Goal: Information Seeking & Learning: Find specific fact

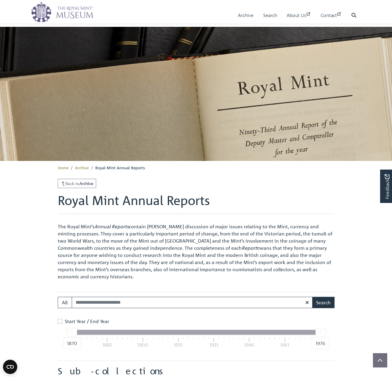
scroll to position [515, 0]
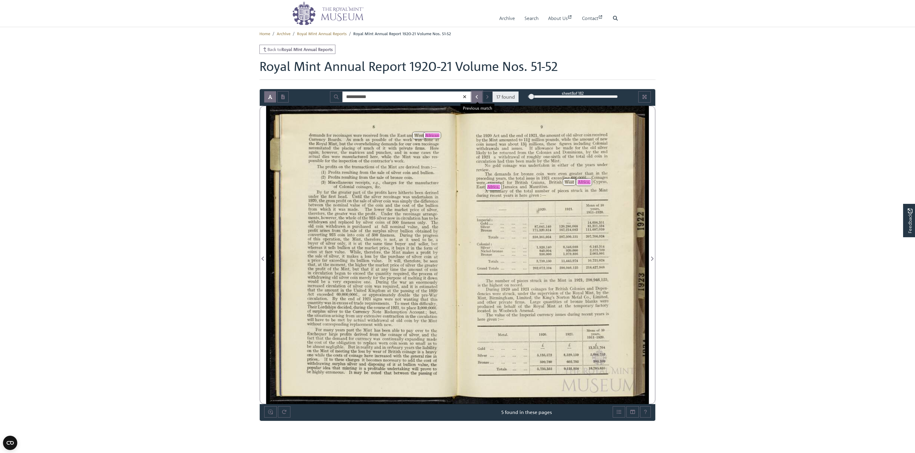
click at [392, 95] on icon "Previous Match" at bounding box center [477, 97] width 2 height 4
click at [392, 97] on button "Next Match" at bounding box center [487, 96] width 11 height 11
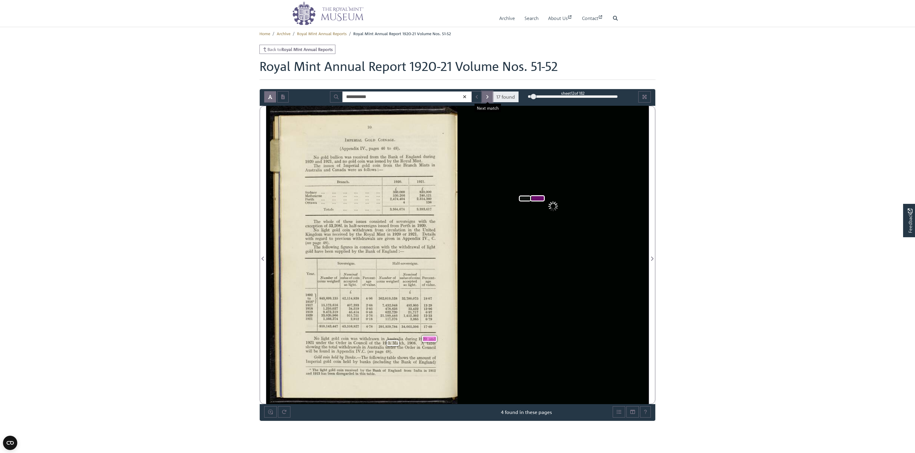
click at [392, 97] on icon "Next Match" at bounding box center [487, 96] width 3 height 5
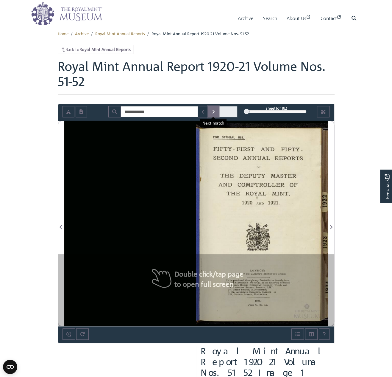
click at [214, 111] on icon "Next Match" at bounding box center [214, 112] width 2 height 4
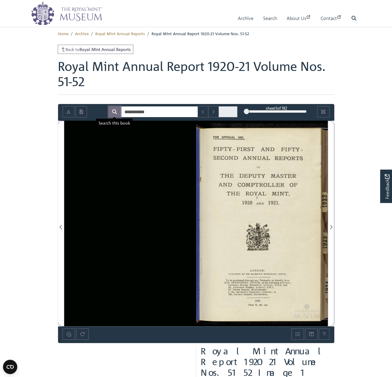
click at [115, 112] on icon "Search" at bounding box center [114, 111] width 5 height 5
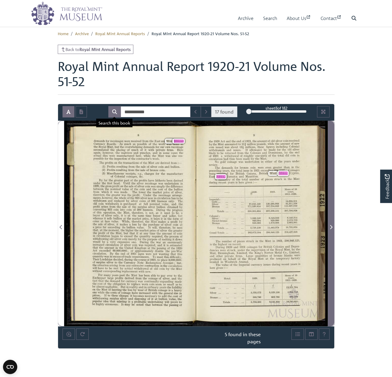
click at [331, 225] on icon "Next Page" at bounding box center [331, 227] width 2 height 4
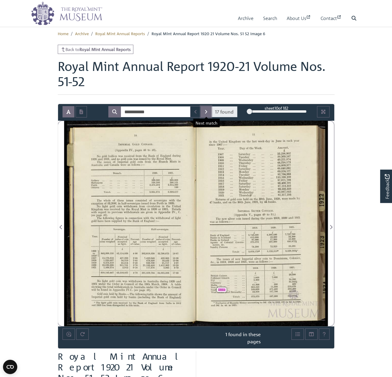
click at [207, 111] on icon "Next Match" at bounding box center [206, 111] width 3 height 5
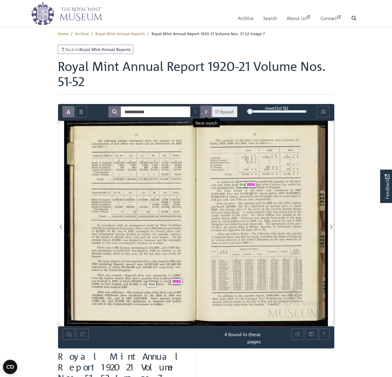
click at [205, 111] on button "Next Match" at bounding box center [206, 111] width 11 height 11
click at [208, 111] on icon "Next Match" at bounding box center [206, 111] width 3 height 5
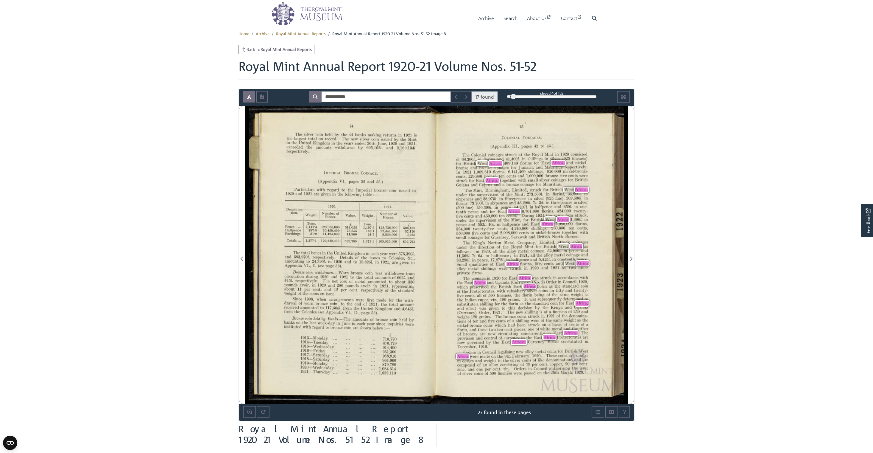
drag, startPoint x: 464, startPoint y: 244, endPoint x: 482, endPoint y: 274, distance: 35.1
click at [392, 244] on span "The" at bounding box center [466, 242] width 7 height 3
copy div "he King’s Norton Metal Company, Limited, struck coinages under the direction of…"
click at [392, 243] on div "The Sllver coin held by the 44 banks making returns in 1921 is the largest tota…" at bounding box center [343, 255] width 188 height 298
click at [392, 257] on icon "Next Page" at bounding box center [631, 258] width 2 height 4
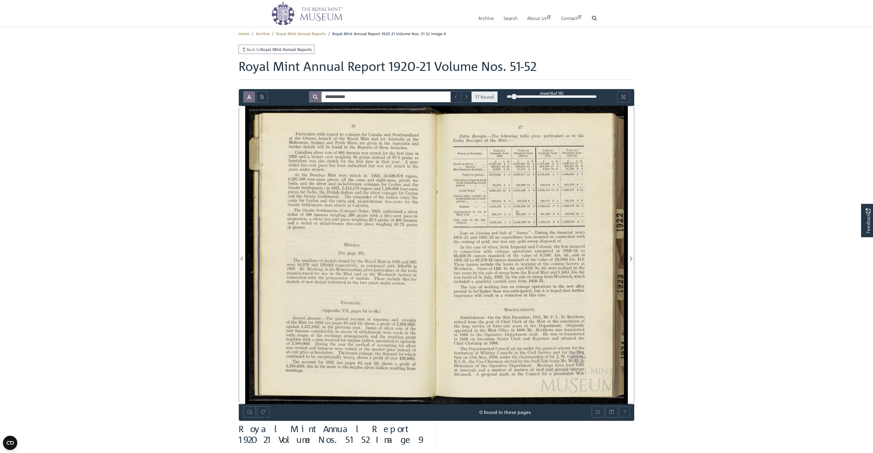
click at [194, 130] on body "Menu Archive Search About Us Contact" at bounding box center [436, 318] width 873 height 636
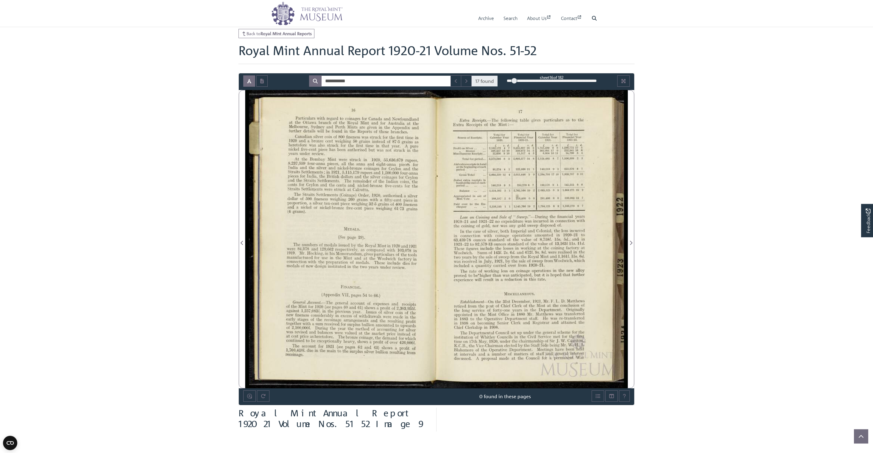
scroll to position [34, 0]
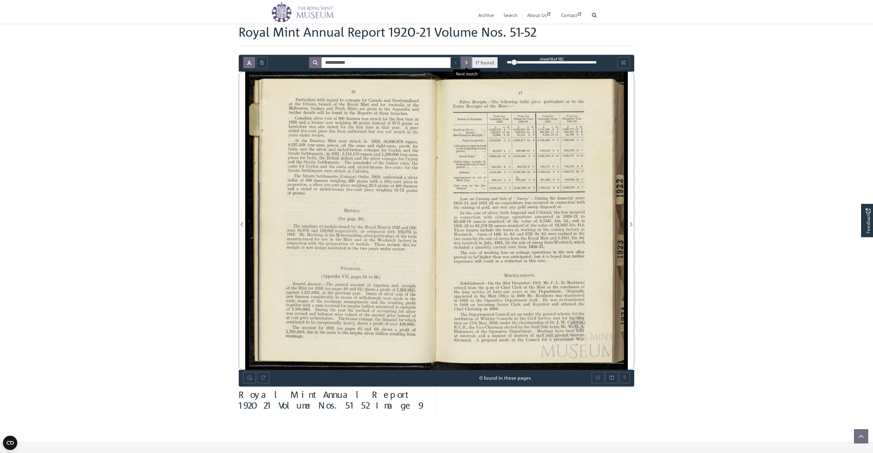
click at [392, 65] on button "Next Match" at bounding box center [466, 62] width 11 height 11
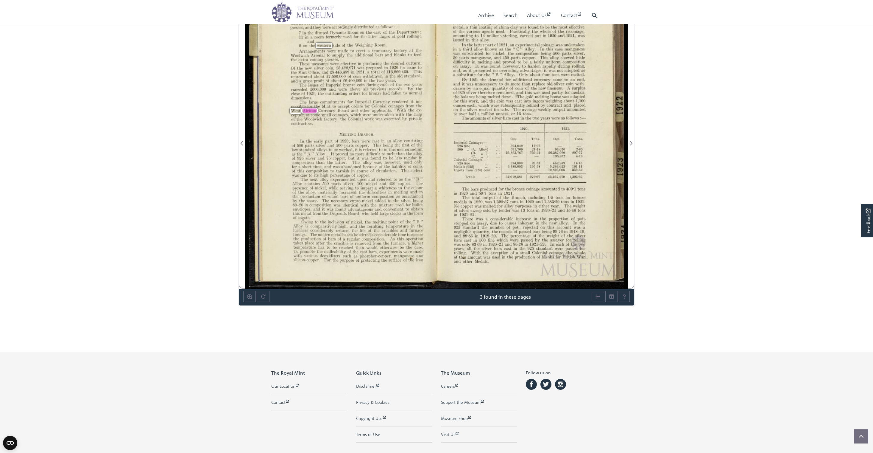
scroll to position [137, 0]
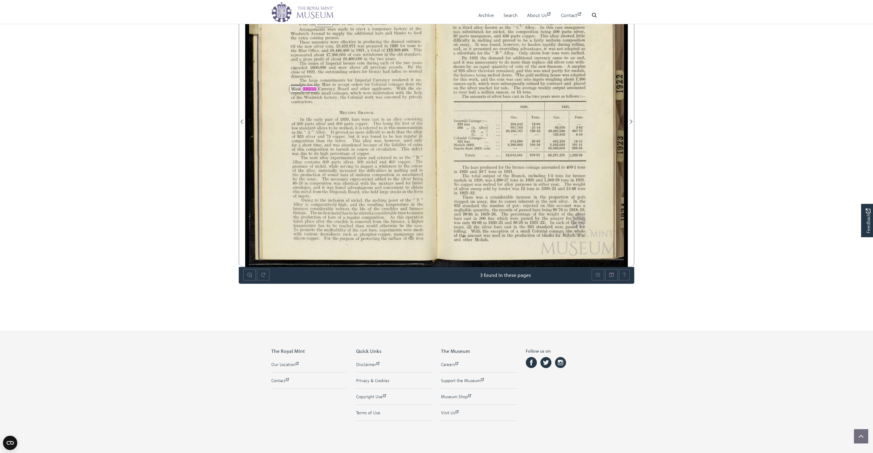
click at [387, 183] on span "mixture" at bounding box center [395, 182] width 33 height 4
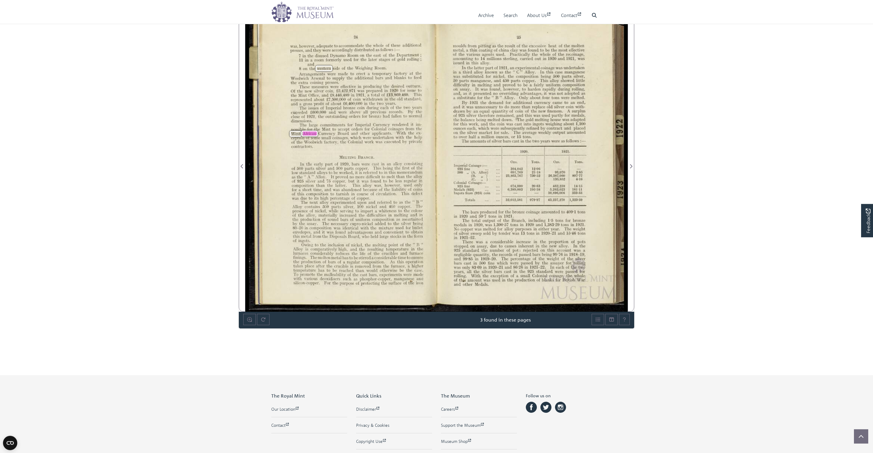
scroll to position [34, 0]
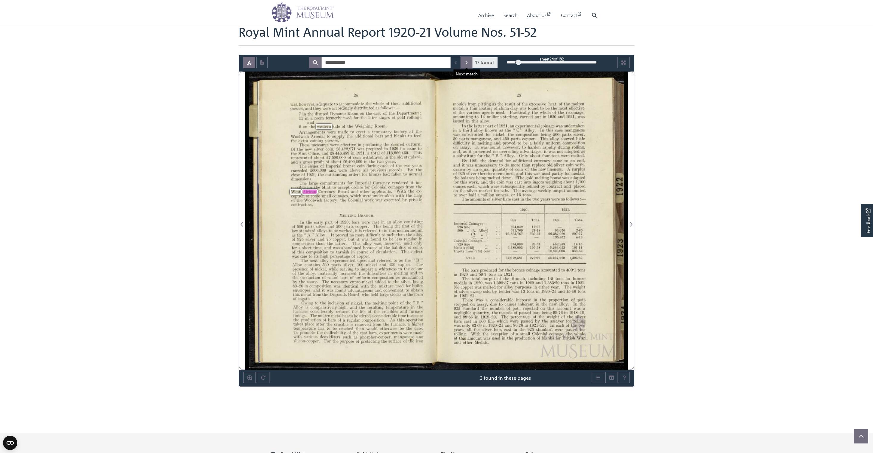
click at [392, 60] on icon "Next Match" at bounding box center [466, 62] width 3 height 5
click at [392, 62] on icon "Next Match" at bounding box center [466, 62] width 3 height 5
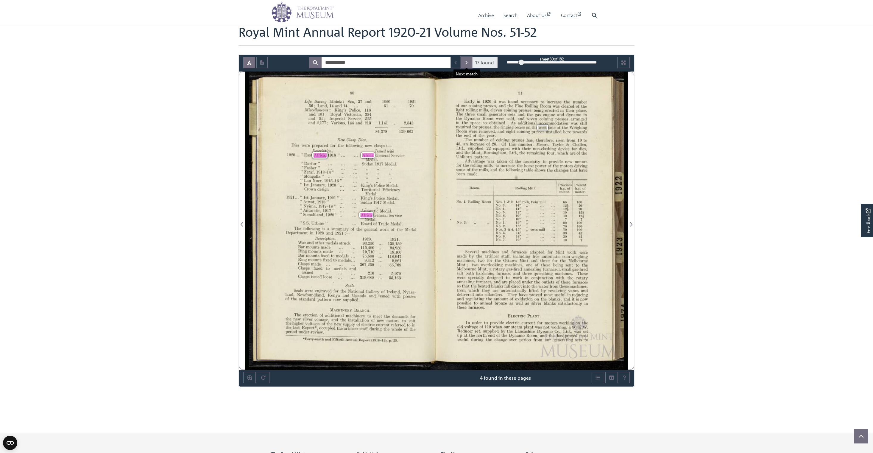
click at [392, 64] on icon "Next Match" at bounding box center [466, 63] width 2 height 4
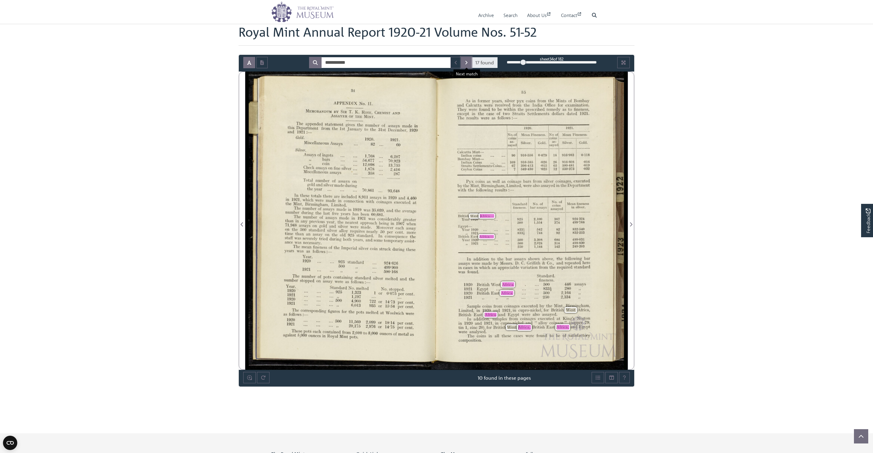
click at [392, 64] on icon "Next Match" at bounding box center [466, 62] width 3 height 5
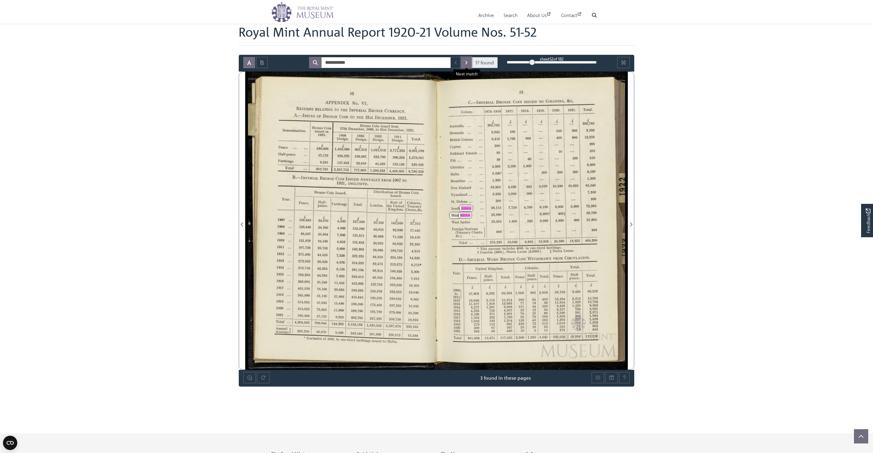
click at [392, 63] on button "Next Match" at bounding box center [466, 62] width 11 height 11
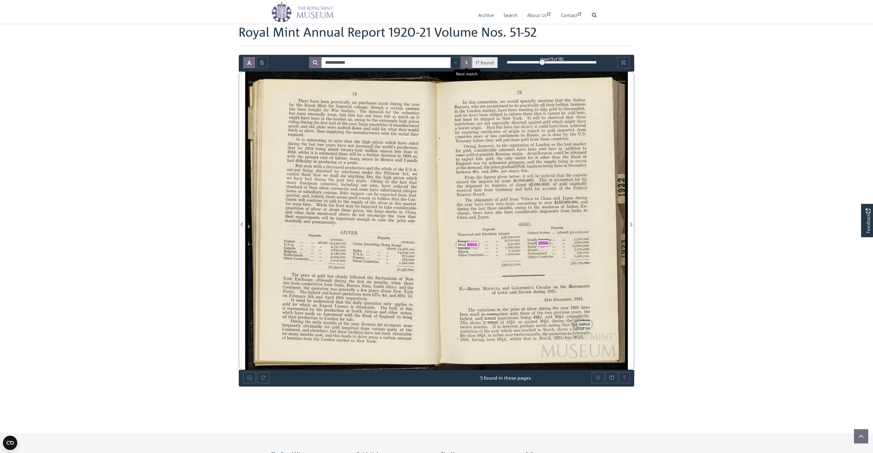
click at [392, 63] on button "Next Match" at bounding box center [466, 62] width 11 height 11
click at [392, 62] on icon "Next Match" at bounding box center [466, 63] width 2 height 4
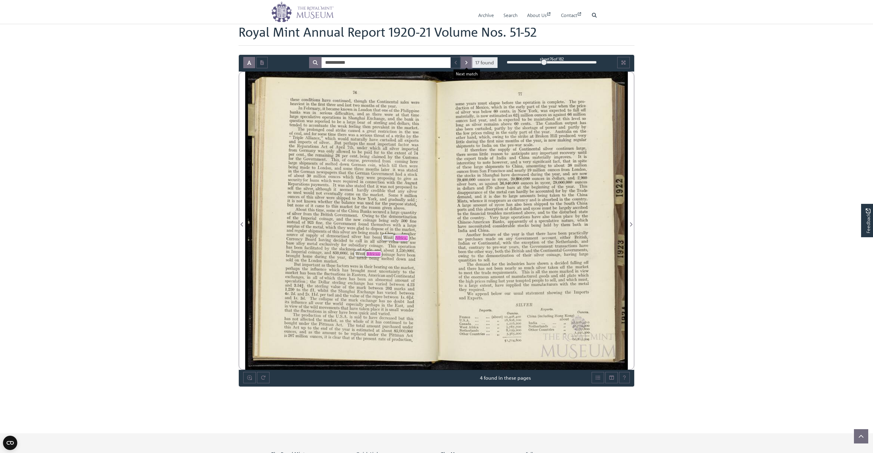
click at [392, 63] on icon "Next Match" at bounding box center [466, 62] width 3 height 5
click at [392, 62] on icon "Next Match" at bounding box center [466, 63] width 2 height 4
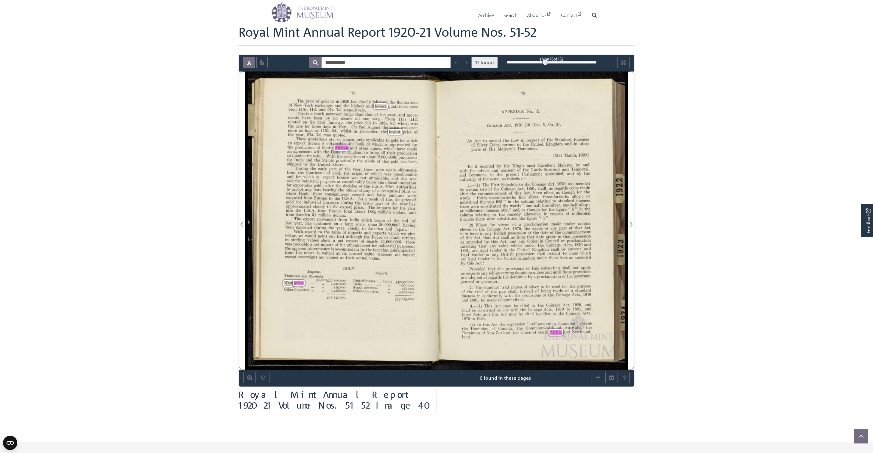
click at [392, 172] on div ". , . d it enacted b the Kings most Excellent MaJesty, by an withBtIie advice a…" at bounding box center [525, 191] width 131 height 57
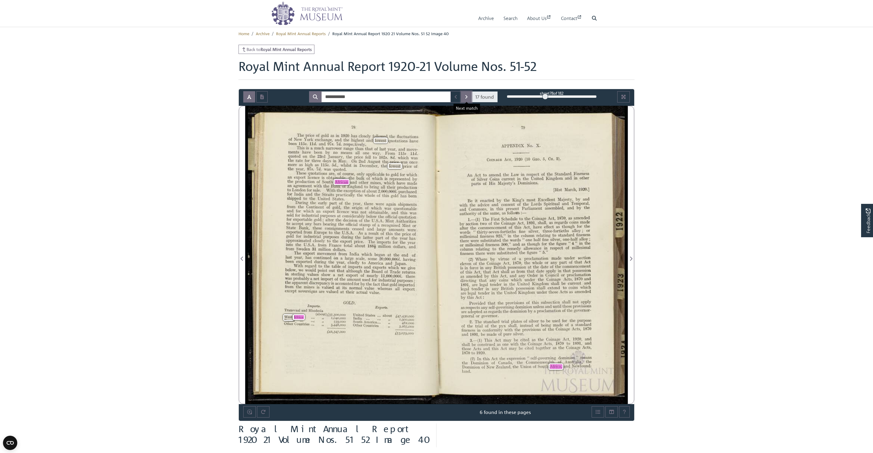
click at [392, 94] on button "Next Match" at bounding box center [466, 96] width 11 height 11
click at [392, 99] on button "Next Match" at bounding box center [466, 96] width 11 height 11
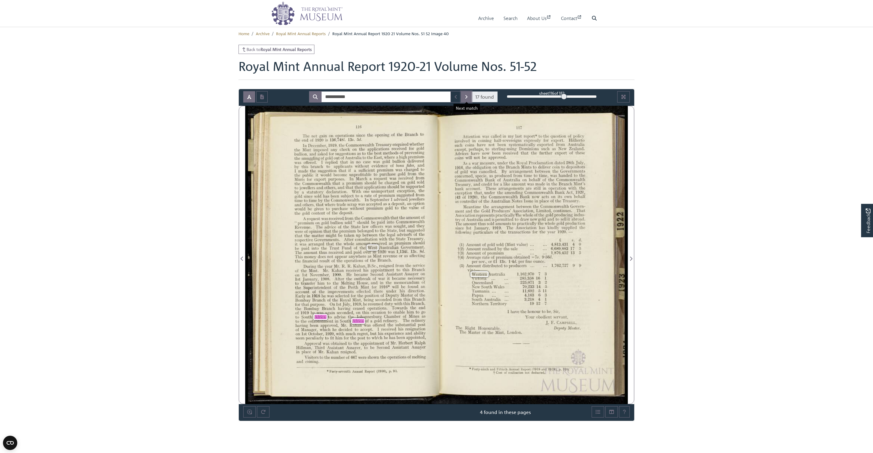
click at [392, 99] on button "Next Match" at bounding box center [466, 96] width 11 height 11
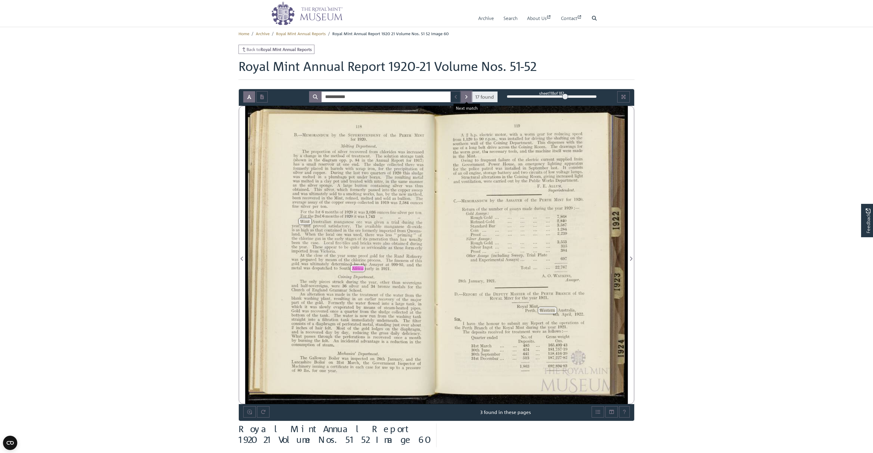
click at [392, 99] on button "Next Match" at bounding box center [466, 96] width 11 height 11
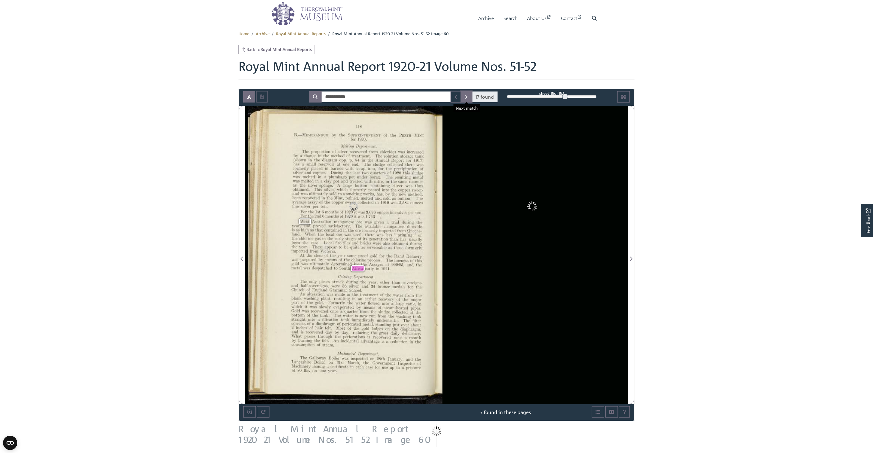
click at [392, 99] on button "Next Match" at bounding box center [466, 96] width 11 height 11
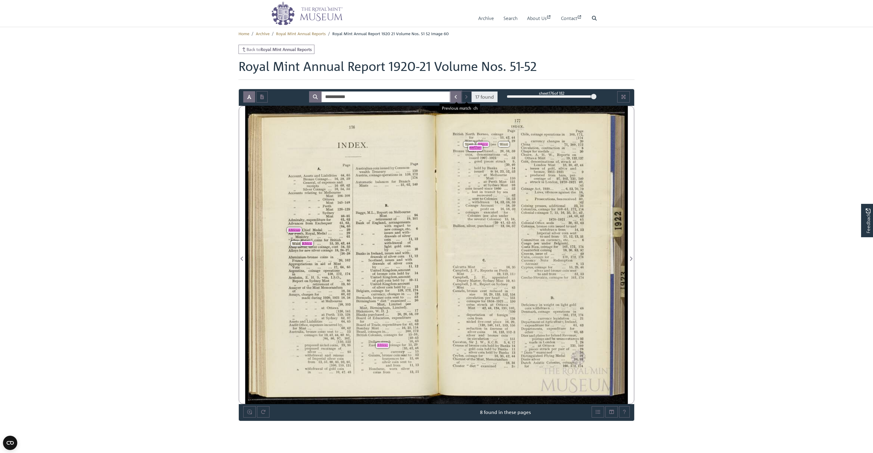
click at [392, 98] on icon "Previous Match" at bounding box center [455, 96] width 3 height 5
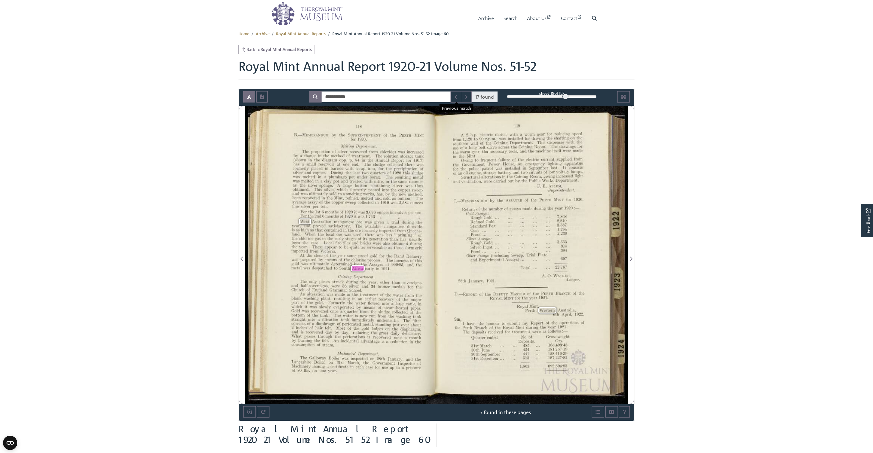
click at [200, 256] on body "Menu Archive Search About Us Contact" at bounding box center [436, 318] width 873 height 636
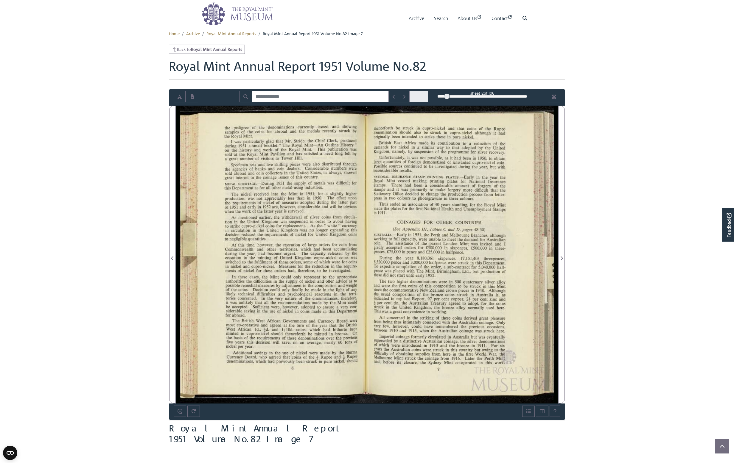
scroll to position [27, 0]
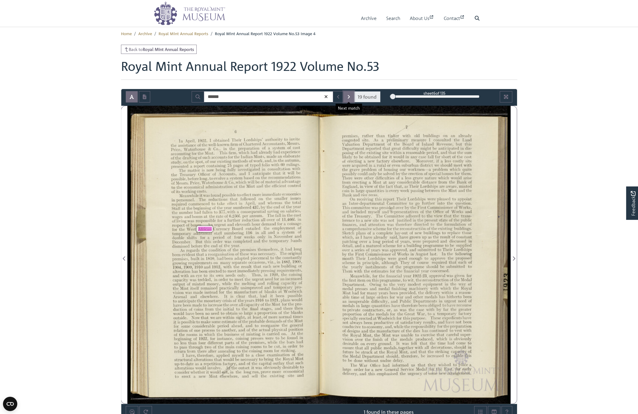
click at [347, 95] on button "Next Match" at bounding box center [348, 96] width 11 height 11
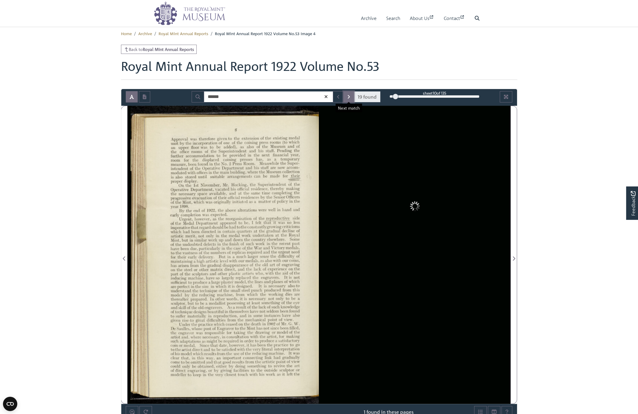
click at [347, 94] on button "Next Match" at bounding box center [348, 96] width 11 height 11
click at [344, 98] on button "Next Match" at bounding box center [348, 96] width 11 height 11
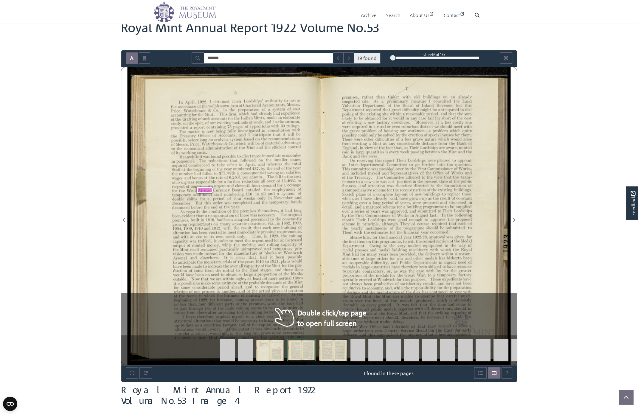
scroll to position [68, 0]
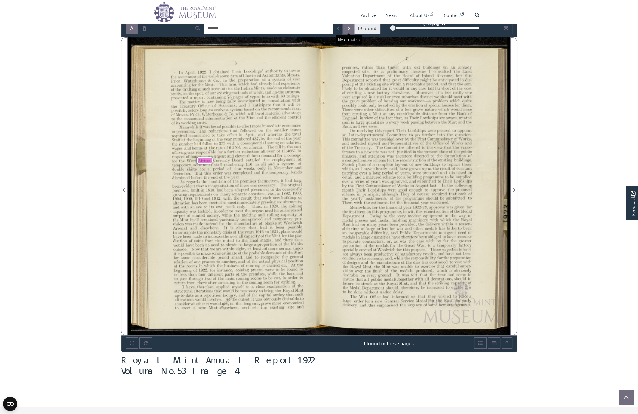
click at [348, 28] on icon "Next Match" at bounding box center [348, 28] width 3 height 5
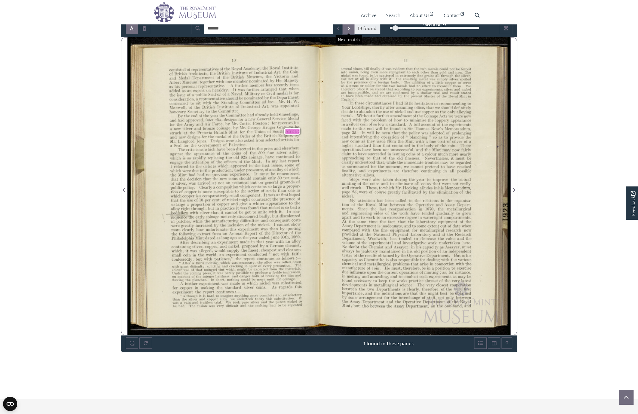
click at [346, 27] on button "Next Match" at bounding box center [348, 28] width 11 height 11
click at [348, 28] on icon "Next Match" at bounding box center [348, 28] width 3 height 5
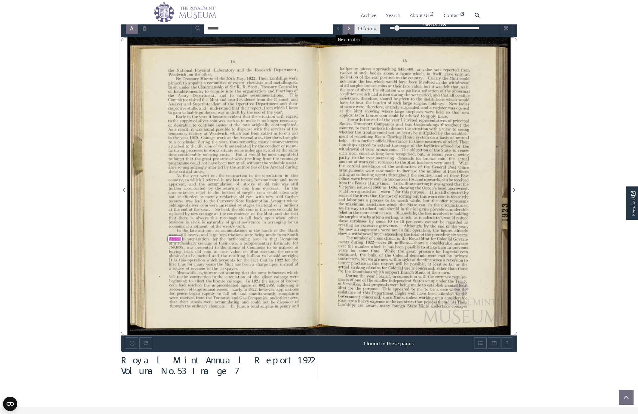
click at [348, 29] on icon "Next Match" at bounding box center [348, 28] width 3 height 5
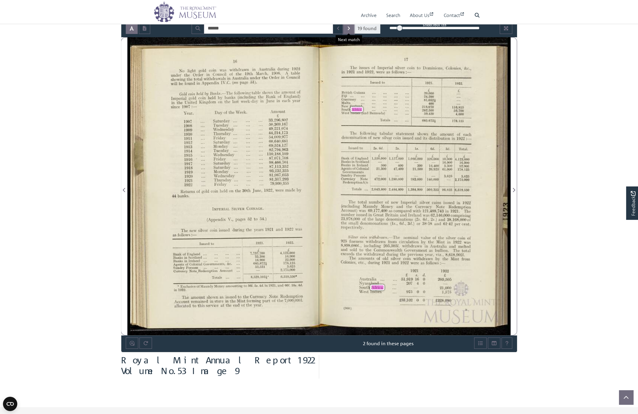
click at [348, 29] on icon "Next Match" at bounding box center [348, 28] width 3 height 5
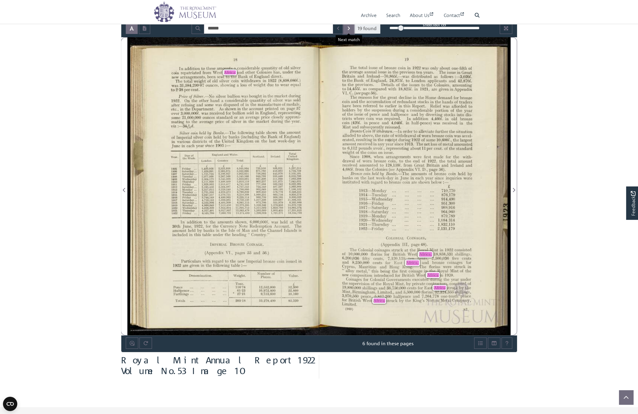
click at [348, 29] on icon "Next Match" at bounding box center [348, 28] width 3 height 5
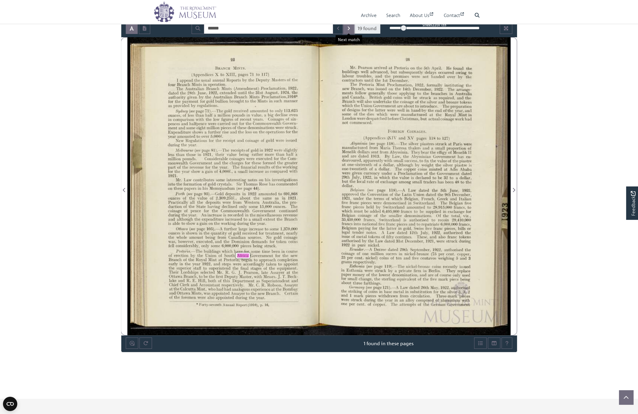
click at [348, 29] on icon "Next Match" at bounding box center [348, 28] width 3 height 5
